Goal: Information Seeking & Learning: Find specific fact

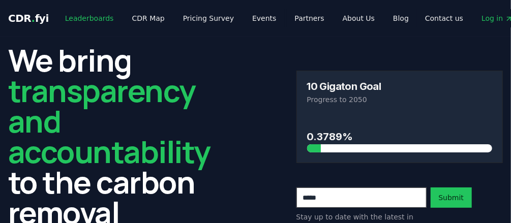
click at [74, 14] on link "Leaderboards" at bounding box center [89, 18] width 65 height 18
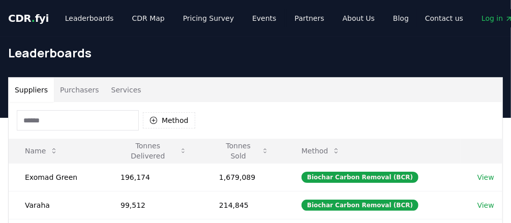
click at [75, 89] on button "Purchasers" at bounding box center [79, 90] width 51 height 24
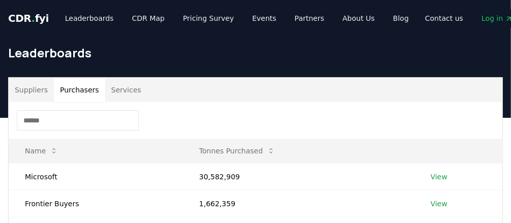
click at [55, 120] on input at bounding box center [78, 120] width 122 height 20
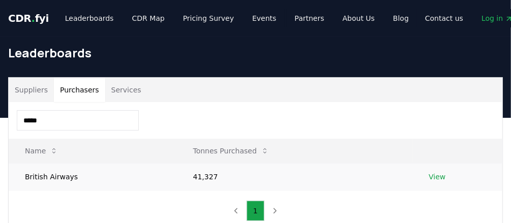
type input "*****"
click at [444, 176] on td "View" at bounding box center [457, 176] width 90 height 27
click at [435, 177] on link "View" at bounding box center [437, 177] width 17 height 10
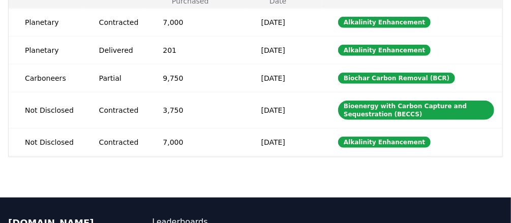
scroll to position [325, 0]
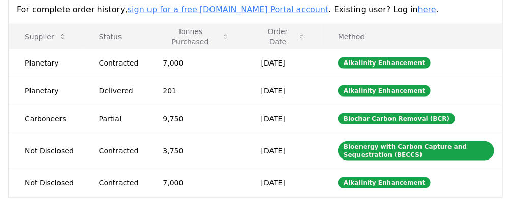
click at [418, 10] on link "here" at bounding box center [427, 10] width 18 height 10
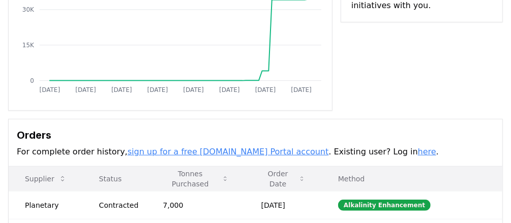
scroll to position [0, 0]
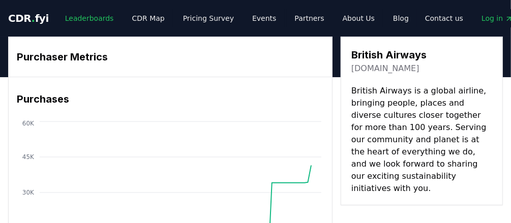
click at [99, 21] on link "Leaderboards" at bounding box center [89, 18] width 65 height 18
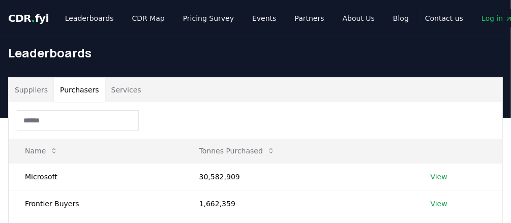
click at [75, 90] on button "Purchasers" at bounding box center [79, 90] width 51 height 24
click at [49, 123] on input at bounding box center [78, 120] width 122 height 20
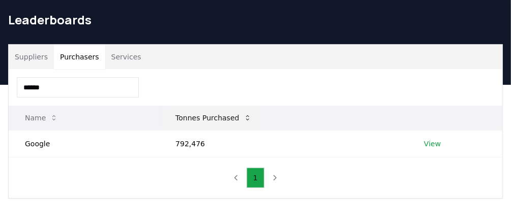
scroll to position [41, 0]
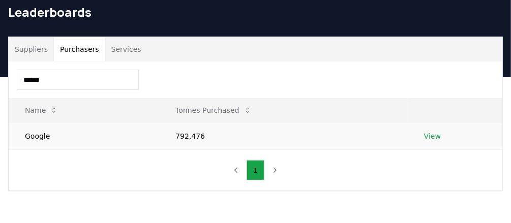
type input "******"
click at [434, 137] on link "View" at bounding box center [432, 136] width 17 height 10
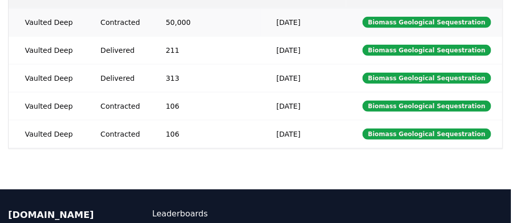
scroll to position [203, 0]
